Goal: Check status

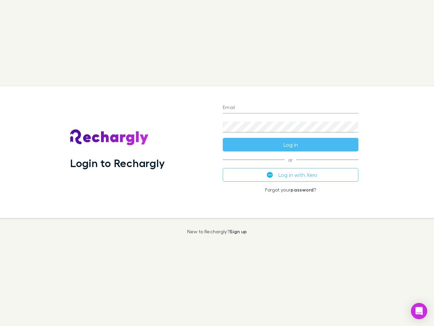
click at [217, 163] on div "Login to Rechargly" at bounding box center [141, 152] width 153 height 132
click at [291, 108] on input "Email" at bounding box center [291, 107] width 136 height 11
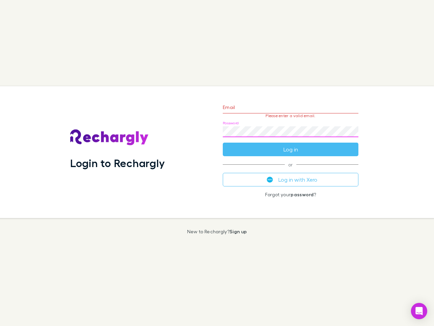
click at [291, 144] on form "Email Please enter a valid email. Password Log in" at bounding box center [291, 126] width 136 height 59
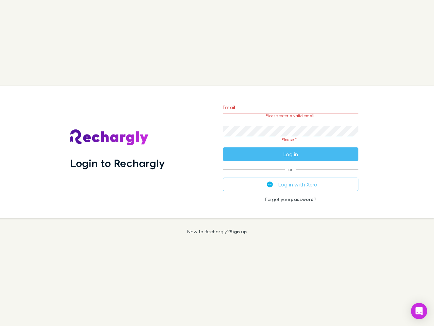
click at [291, 175] on div "Email Please enter a valid email. Password Please fill Log in or Log in with Xe…" at bounding box center [290, 152] width 146 height 132
click at [419, 311] on icon "Open Intercom Messenger" at bounding box center [419, 311] width 7 height 8
